Goal: Find specific page/section

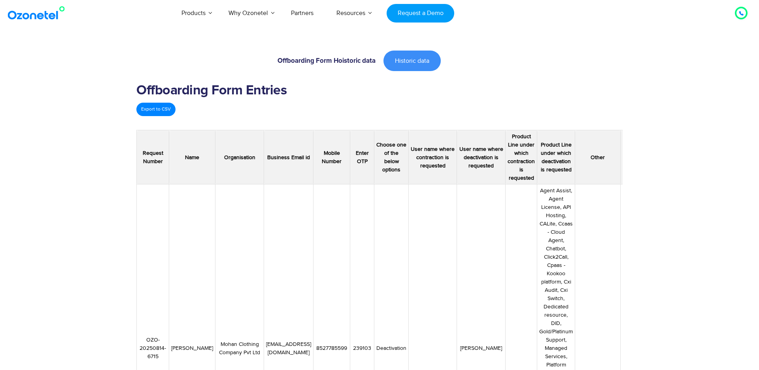
scroll to position [51, 0]
